Goal: Information Seeking & Learning: Find specific fact

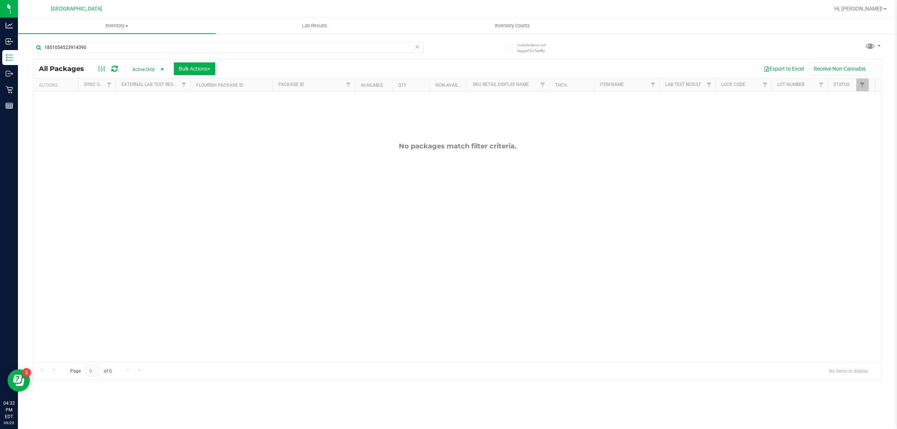
type input "1851054523914390"
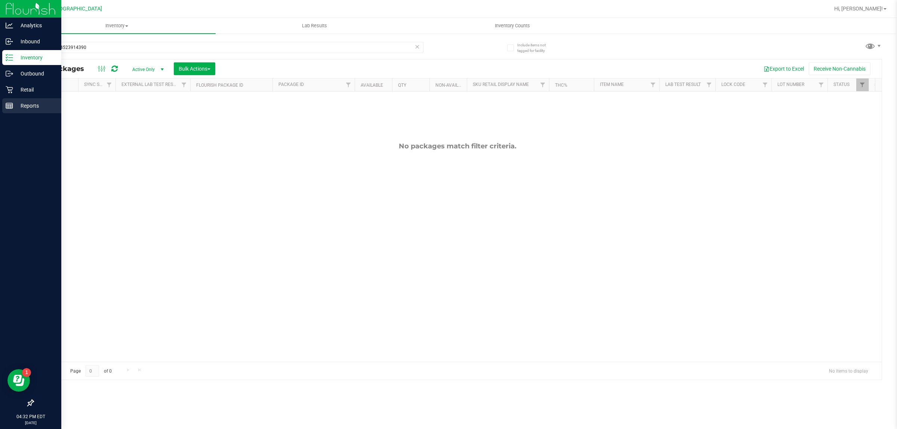
click at [26, 107] on p "Reports" at bounding box center [35, 105] width 45 height 9
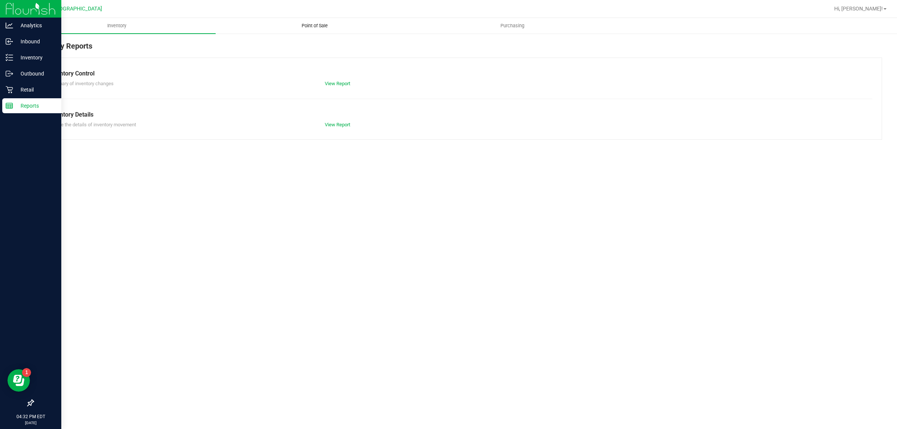
click at [315, 26] on span "Point of Sale" at bounding box center [315, 25] width 46 height 7
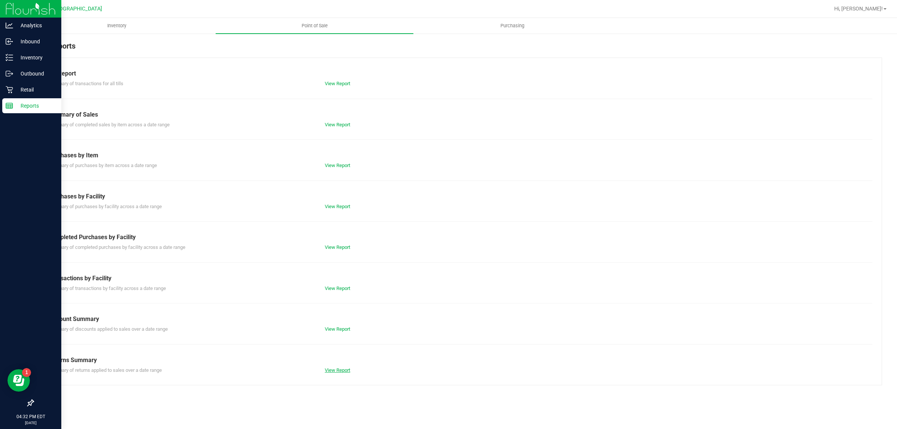
click at [337, 370] on link "View Report" at bounding box center [337, 370] width 25 height 6
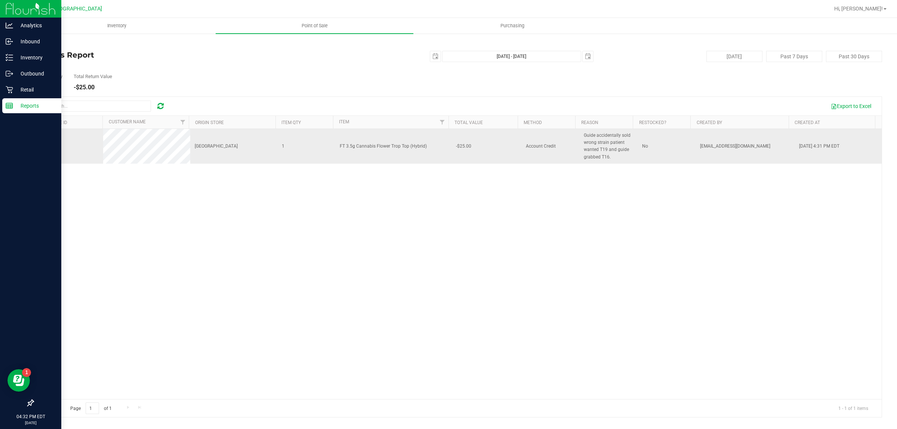
click at [591, 144] on span "Guide accidentally sold wrong strain patient wanted T19 and guide grabbed T16." at bounding box center [608, 146] width 49 height 29
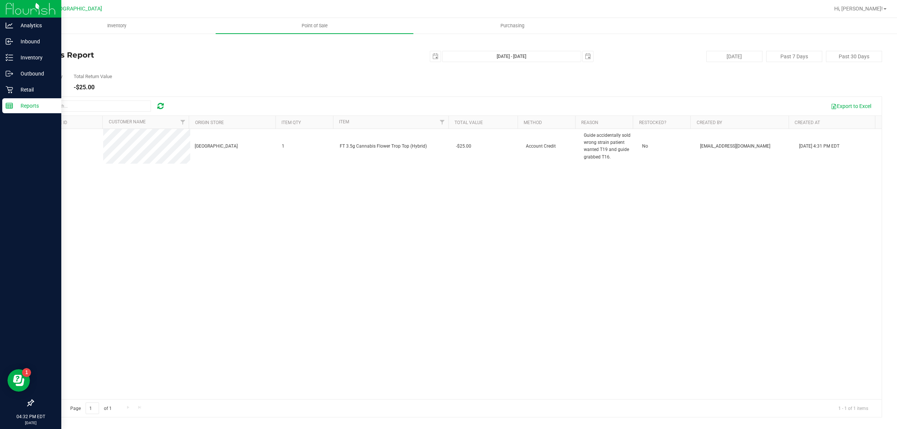
click at [592, 183] on div "12004924 Boynton Beach WC 1 FT 3.5g Cannabis Flower Trop Top (Hybrid) -$25.00 A…" at bounding box center [457, 264] width 848 height 270
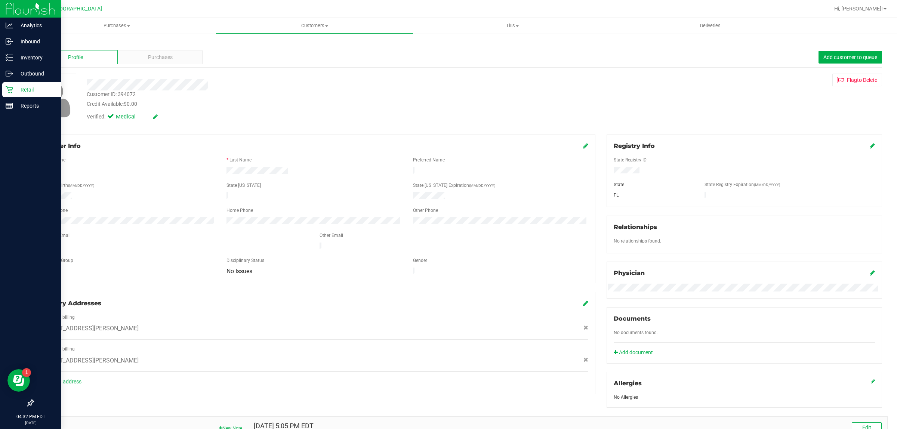
click at [132, 93] on div "Customer ID: 394072" at bounding box center [111, 94] width 49 height 8
copy div "394072"
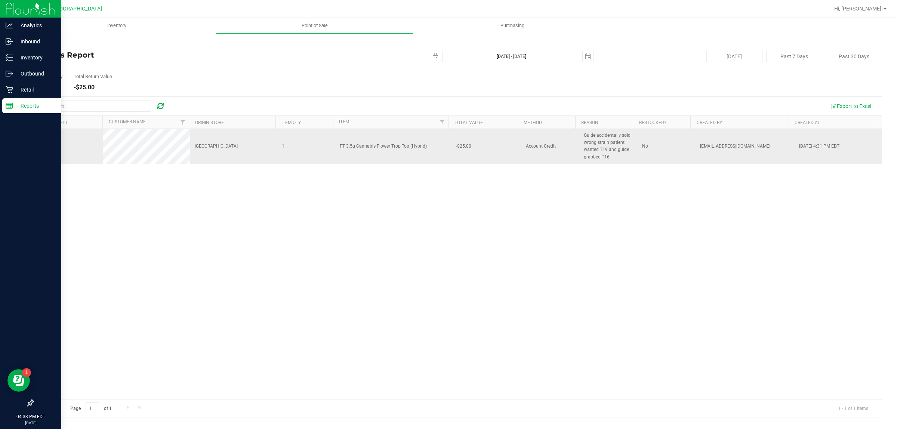
click at [44, 146] on span "12004924" at bounding box center [48, 146] width 21 height 5
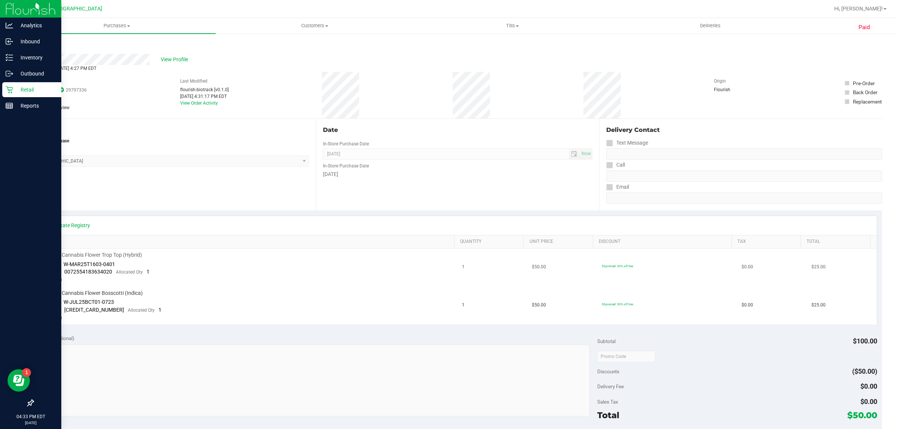
click at [94, 265] on span "W-MAR25T1603-0401" at bounding box center [90, 264] width 52 height 6
click at [95, 265] on span "W-MAR25T1603-0401" at bounding box center [90, 264] width 52 height 6
click at [81, 269] on span "0072554183634020" at bounding box center [88, 272] width 48 height 6
drag, startPoint x: 66, startPoint y: 264, endPoint x: 116, endPoint y: 265, distance: 50.1
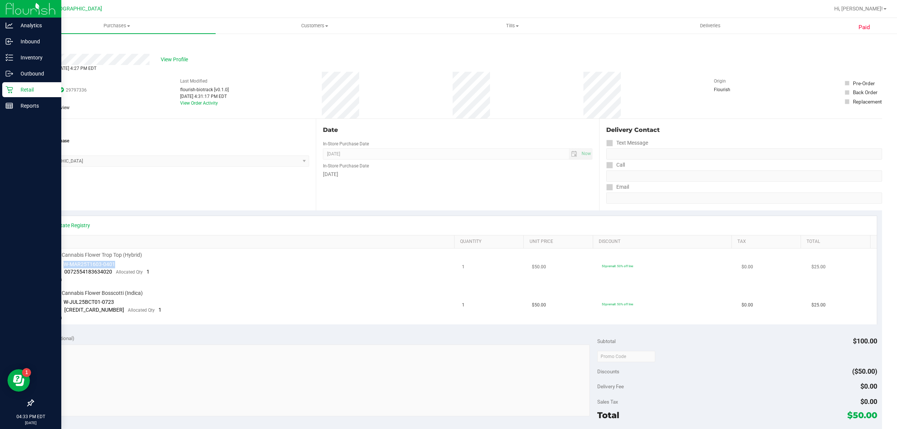
click at [116, 265] on td "FT 3.5g Cannabis Flower Trop Top (Hybrid) Batch ID W-MAR25T1603-0401 Package 00…" at bounding box center [247, 268] width 419 height 38
copy span "W-MAR25T1603-0401"
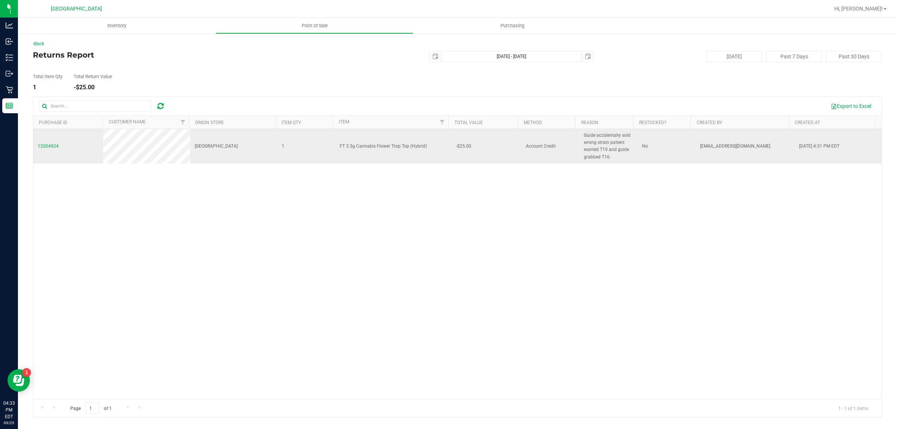
click at [610, 135] on span "Guide accidentally sold wrong strain patient wanted T19 and guide grabbed T16." at bounding box center [608, 146] width 49 height 29
copy span "Guide accidentally sold wrong strain patient wanted T19 and guide grabbed T16."
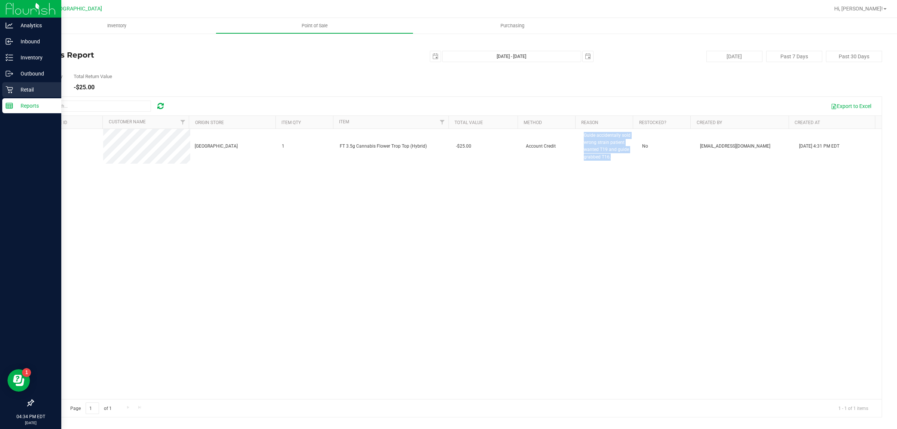
click at [31, 90] on p "Retail" at bounding box center [35, 89] width 45 height 9
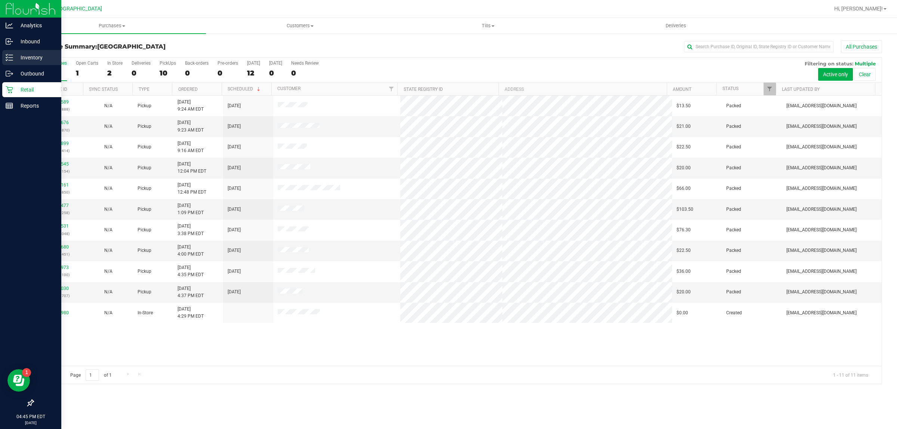
click at [30, 55] on p "Inventory" at bounding box center [35, 57] width 45 height 9
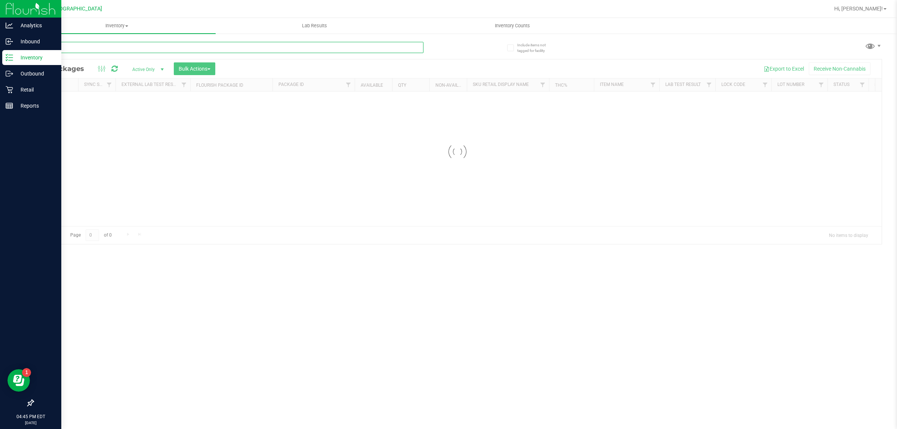
click at [119, 48] on input "text" at bounding box center [228, 47] width 391 height 11
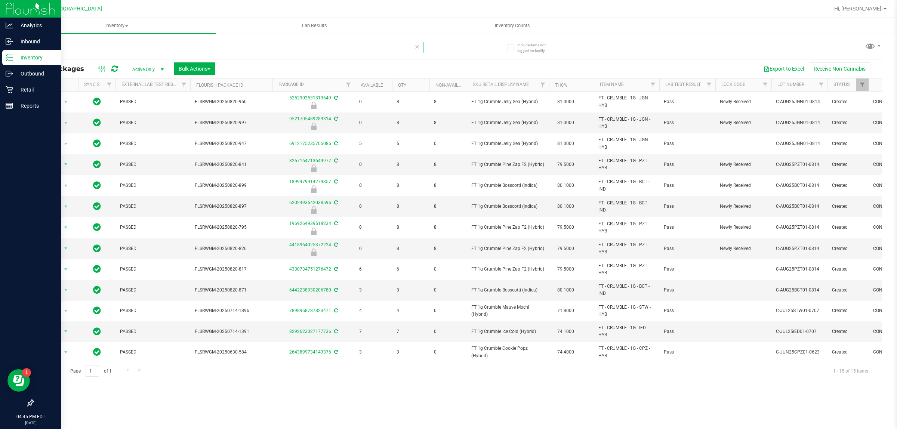
click at [232, 49] on input "Mbl" at bounding box center [228, 47] width 391 height 11
type input "M"
type input "m"
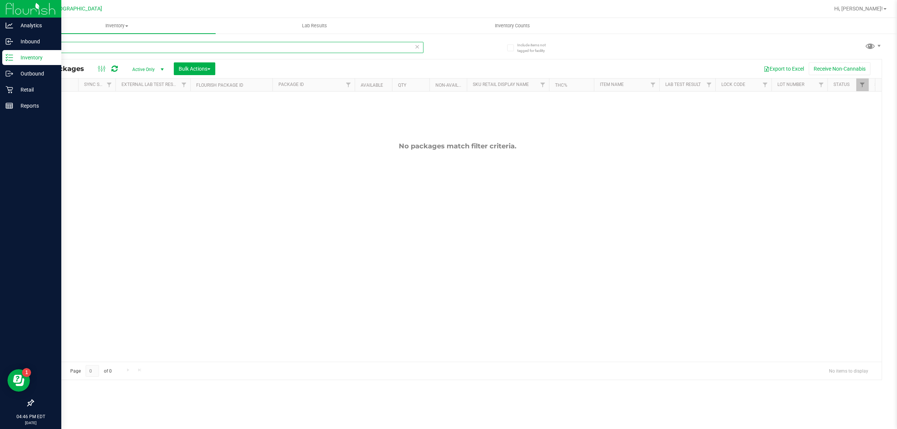
click at [234, 49] on input "yhi" at bounding box center [228, 47] width 391 height 11
type input "y"
